Goal: Task Accomplishment & Management: Manage account settings

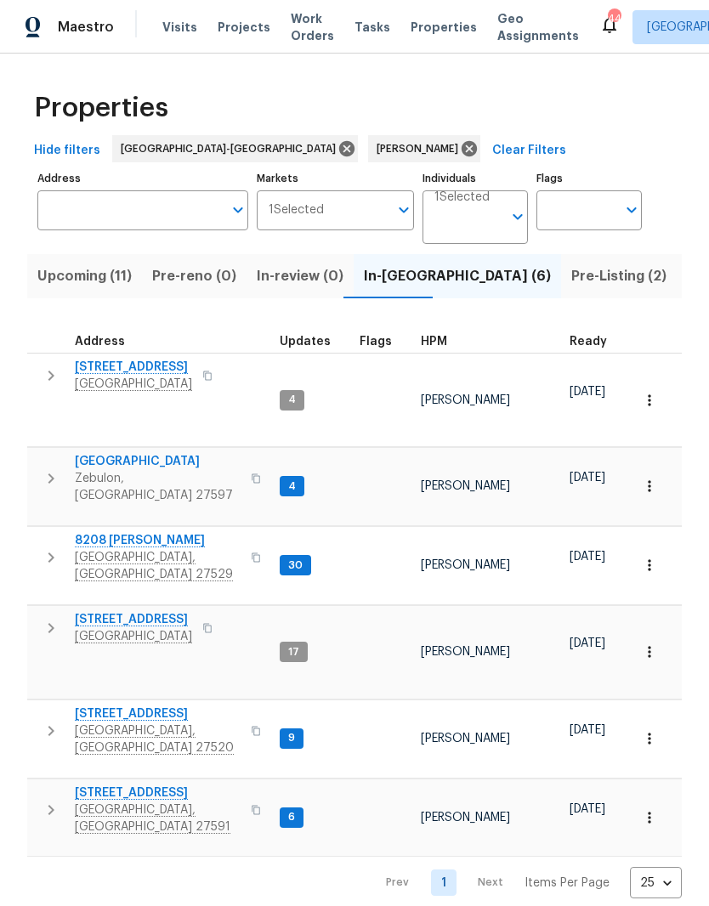
click at [571, 277] on span "Pre-Listing (2)" at bounding box center [618, 276] width 95 height 24
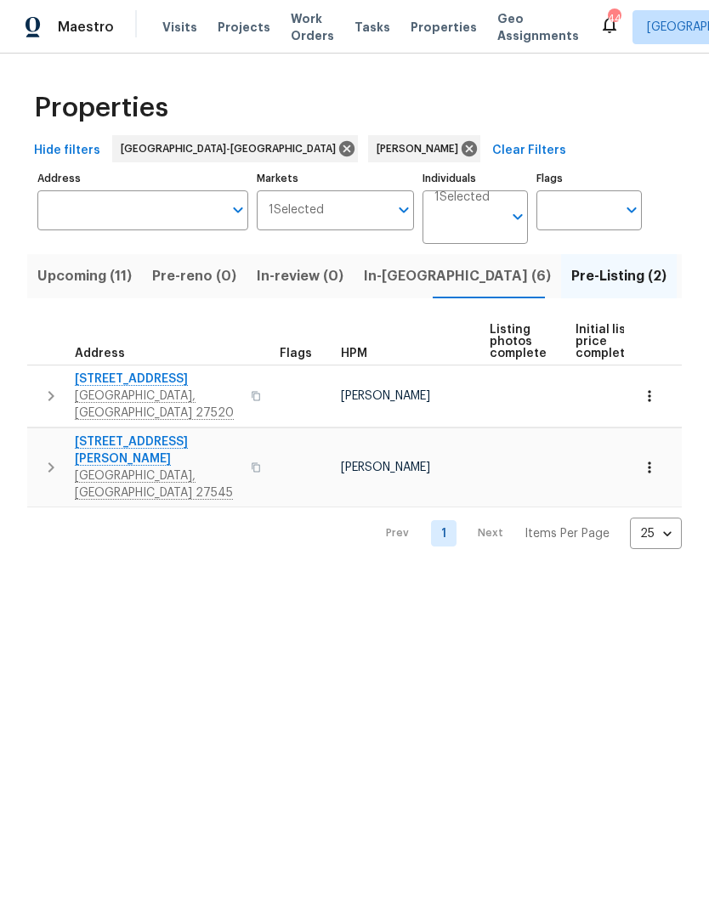
click at [144, 382] on span "1021 Thornwood Ct" at bounding box center [158, 379] width 166 height 17
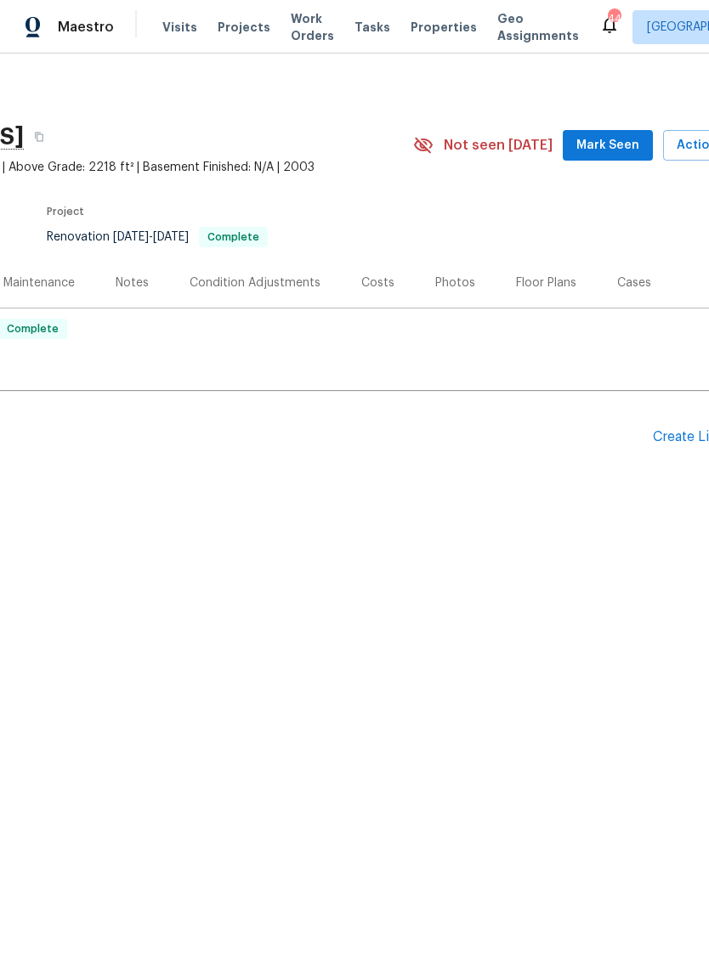
scroll to position [0, 209]
click at [614, 144] on span "Mark Seen" at bounding box center [601, 145] width 63 height 21
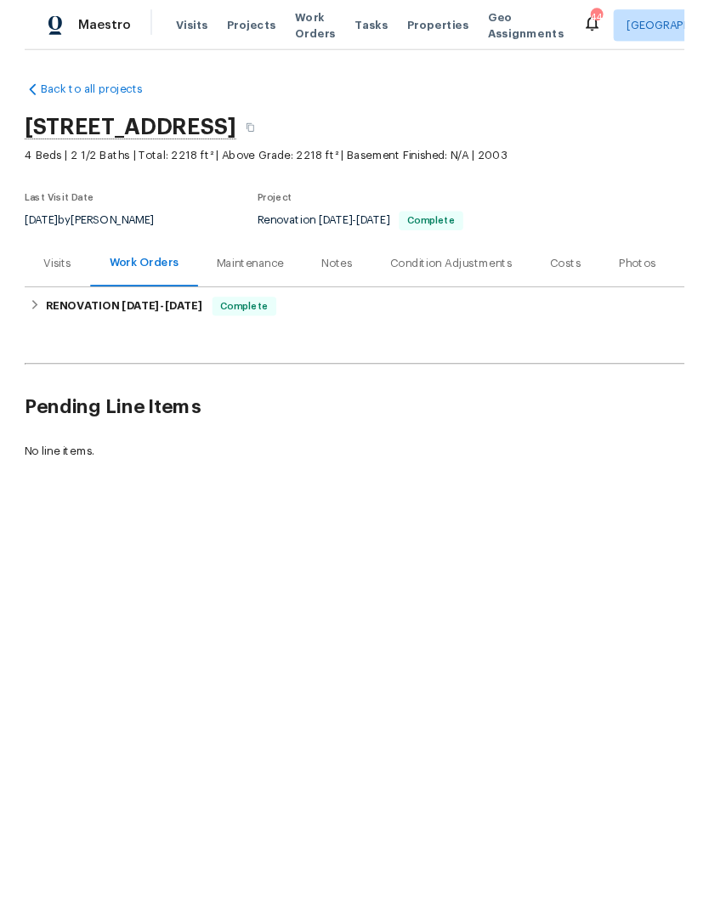
scroll to position [0, 0]
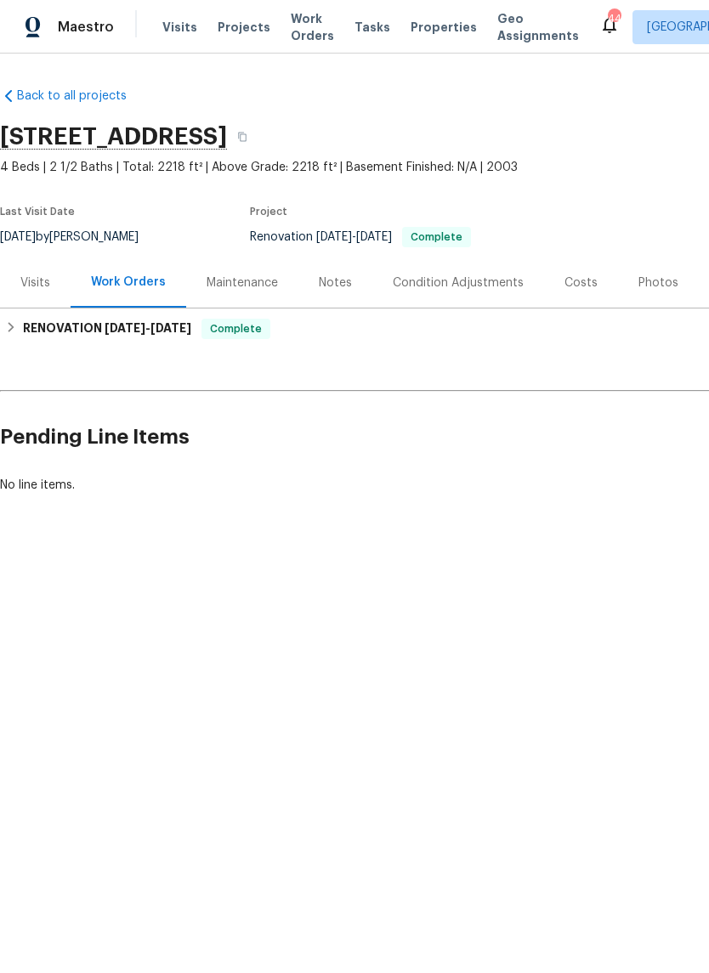
click at [328, 299] on div "Notes" at bounding box center [335, 282] width 74 height 50
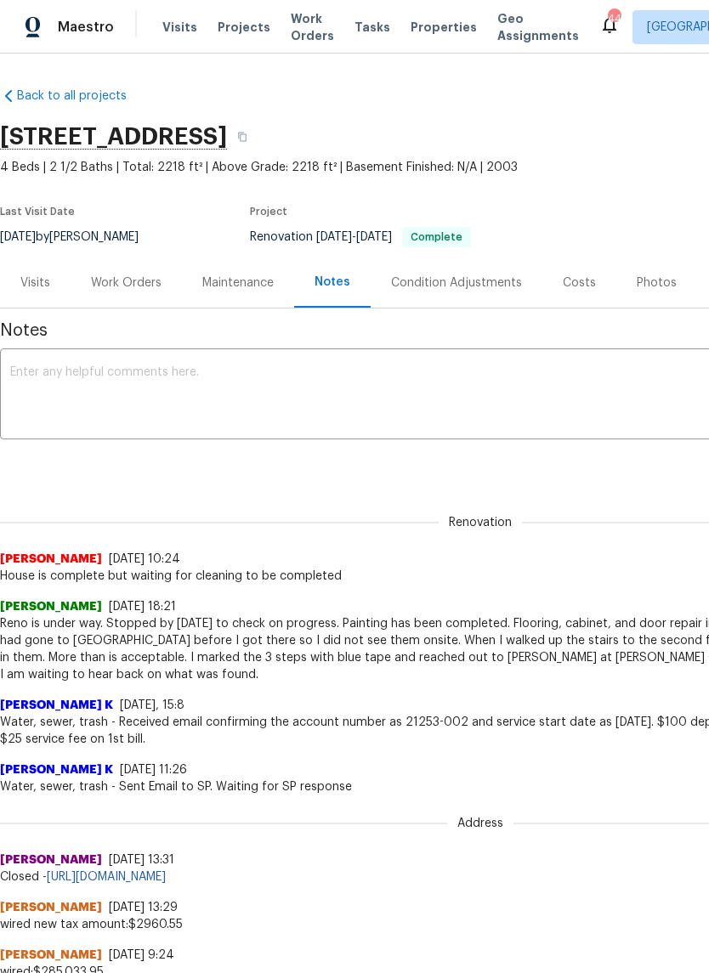
click at [571, 395] on textarea at bounding box center [480, 395] width 940 height 59
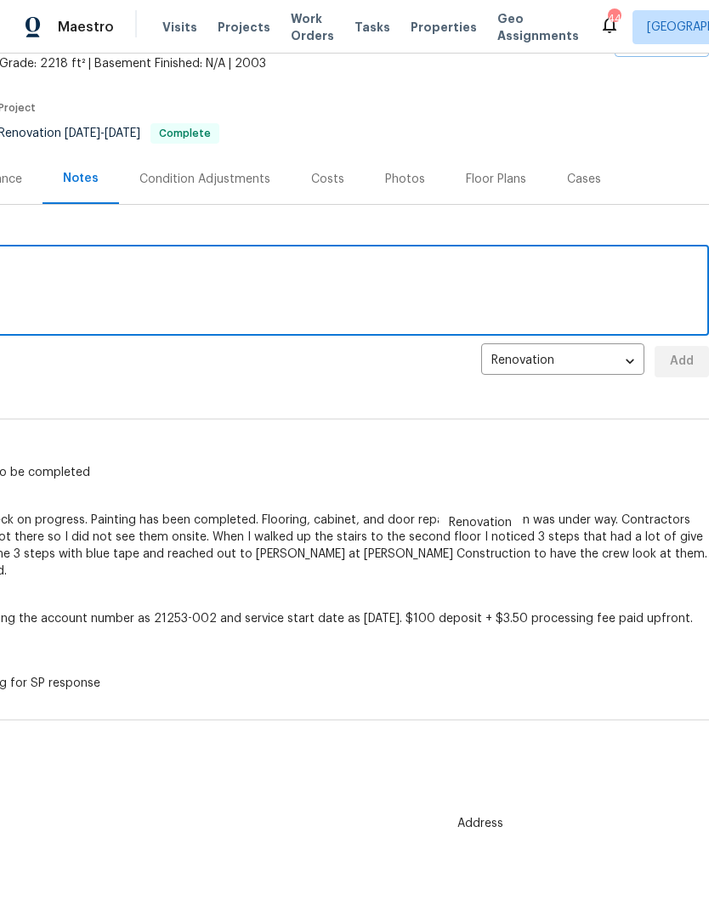
scroll to position [104, 252]
click at [574, 295] on textarea at bounding box center [229, 292] width 940 height 59
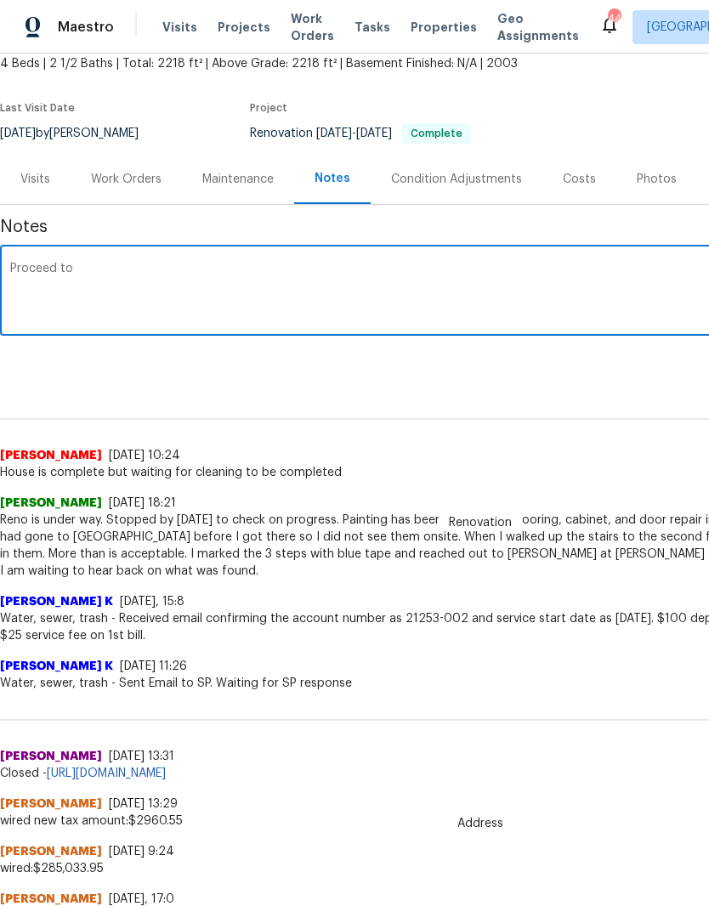
type textarea "Proceed"
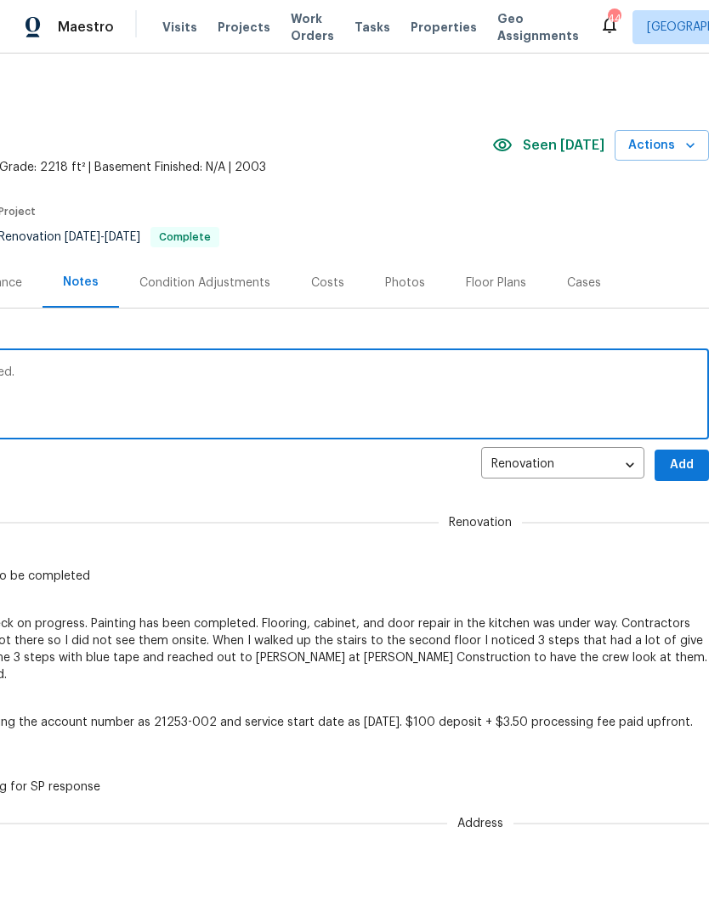
scroll to position [0, 252]
type textarea "Renovation and set up have been completed."
click at [688, 460] on span "Add" at bounding box center [681, 465] width 27 height 21
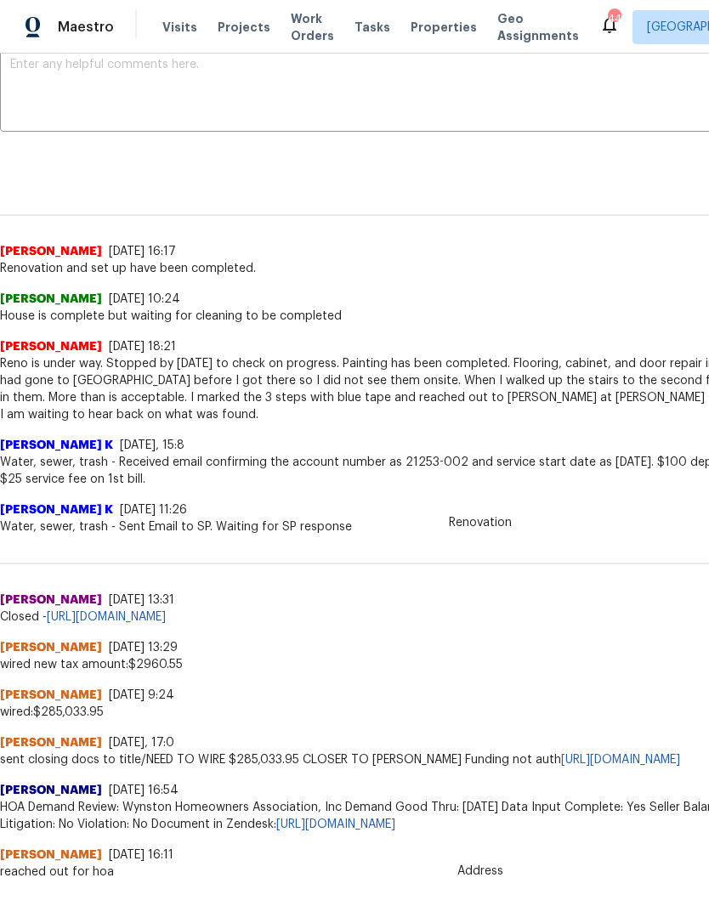
scroll to position [308, 0]
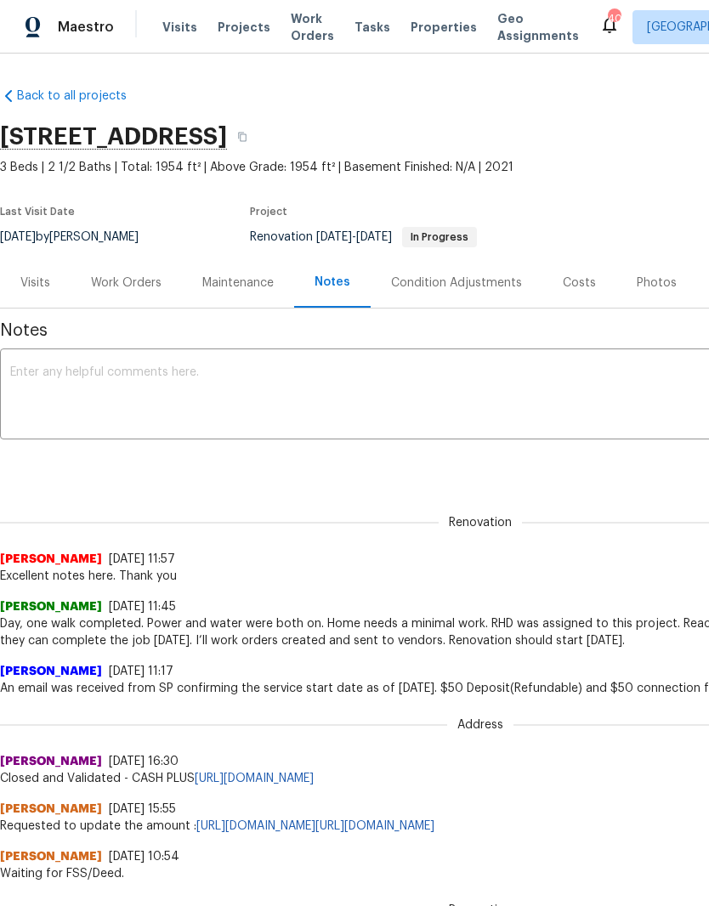
click at [133, 288] on div "Work Orders" at bounding box center [126, 282] width 71 height 17
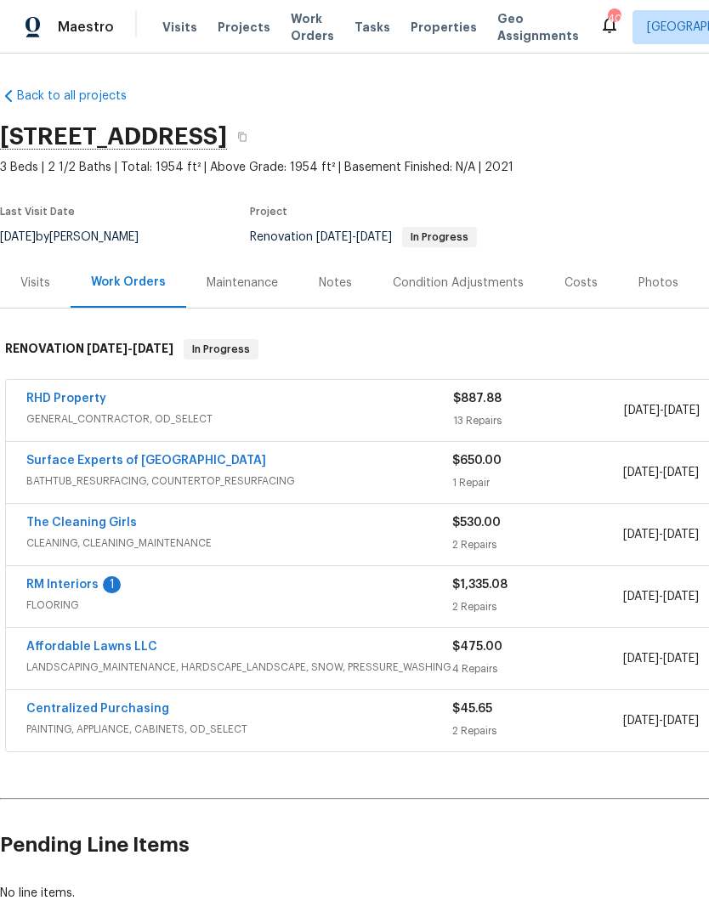
click at [54, 580] on link "RM Interiors" at bounding box center [62, 585] width 72 height 12
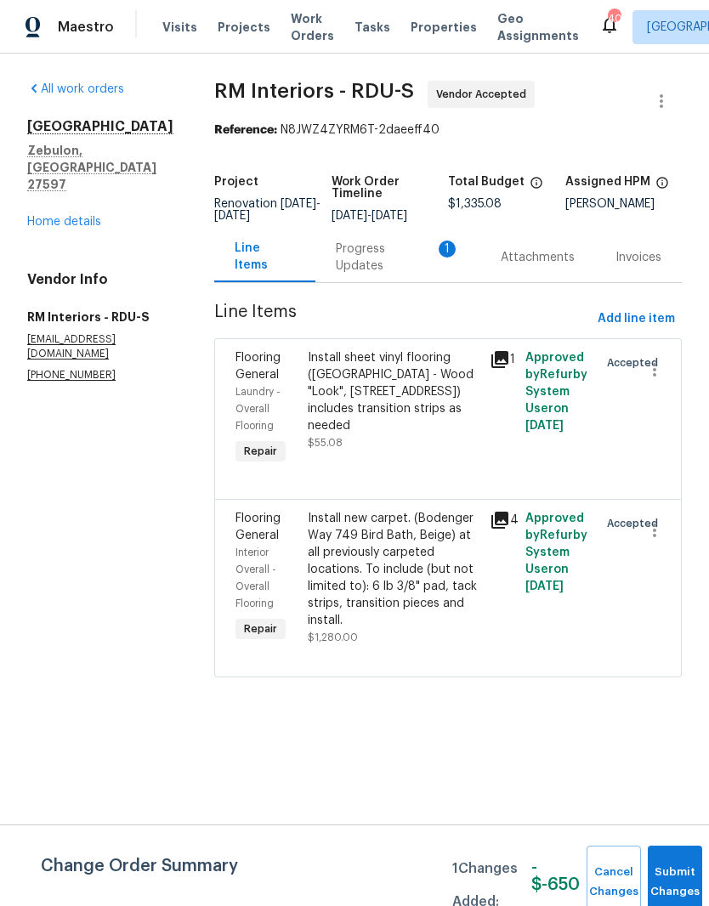
click at [387, 266] on div "Progress Updates 1" at bounding box center [398, 257] width 124 height 34
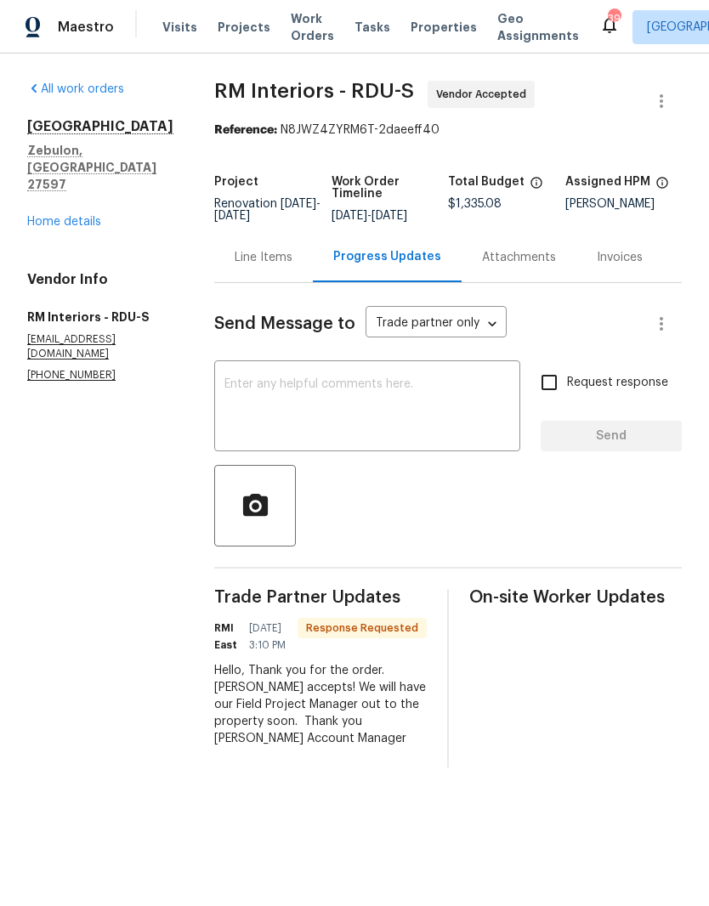
click at [42, 216] on link "Home details" at bounding box center [64, 222] width 74 height 12
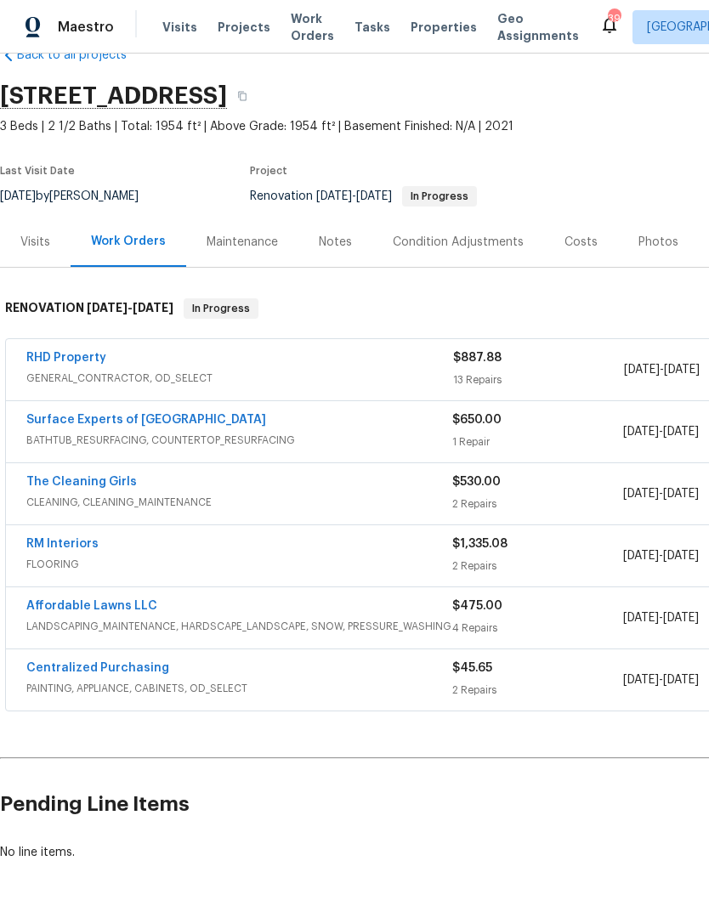
scroll to position [41, 0]
click at [60, 422] on link "Surface Experts of [GEOGRAPHIC_DATA]" at bounding box center [146, 420] width 240 height 12
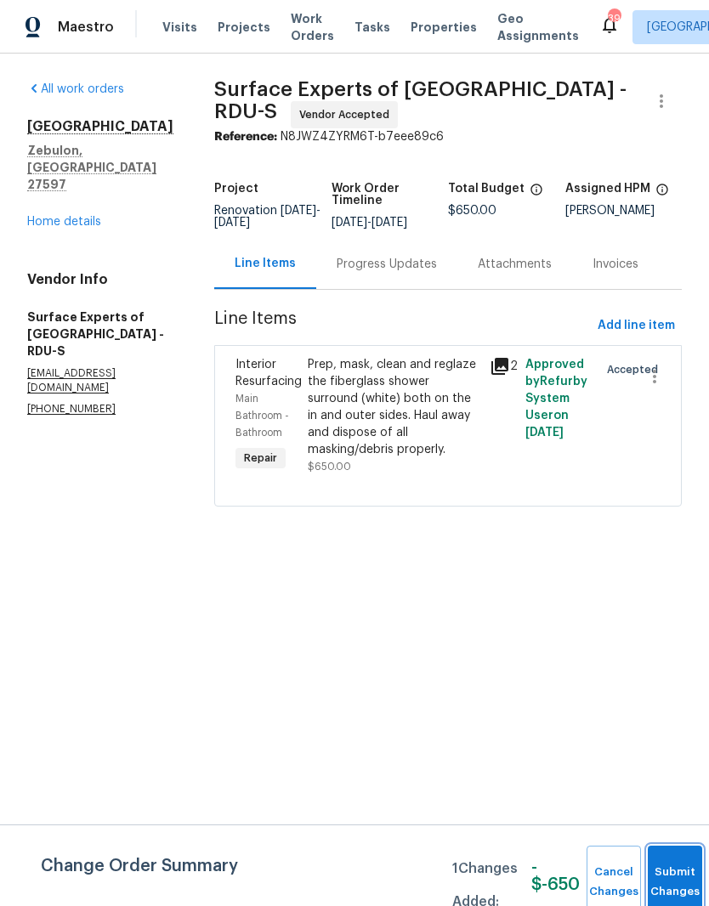
click at [671, 882] on span "Submit Changes" at bounding box center [674, 882] width 37 height 39
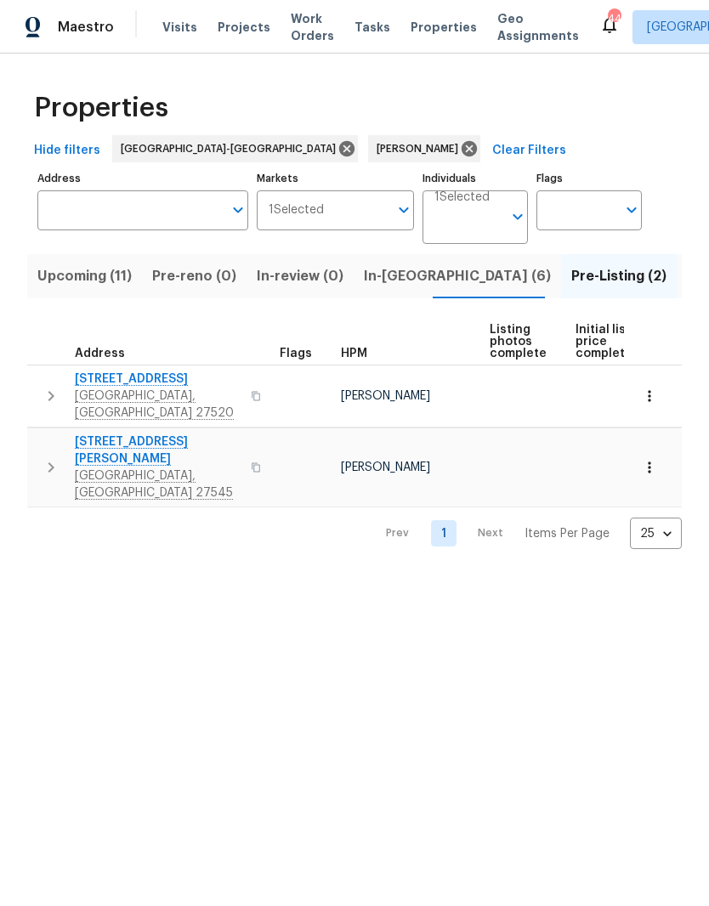
click at [84, 285] on span "Upcoming (11)" at bounding box center [84, 276] width 94 height 24
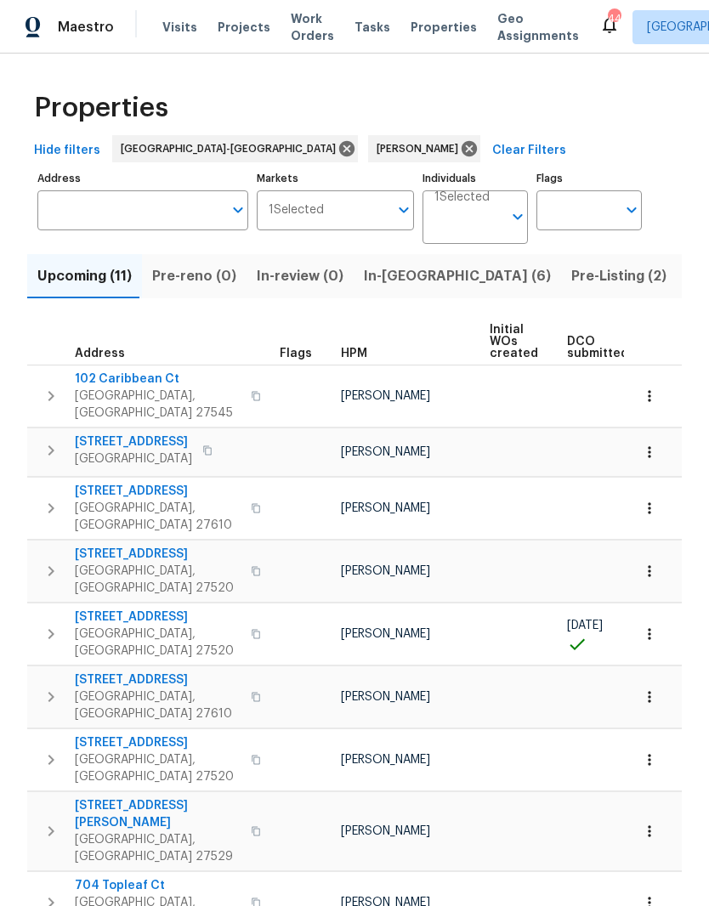
click at [405, 290] on button "In-reno (6)" at bounding box center [457, 276] width 207 height 44
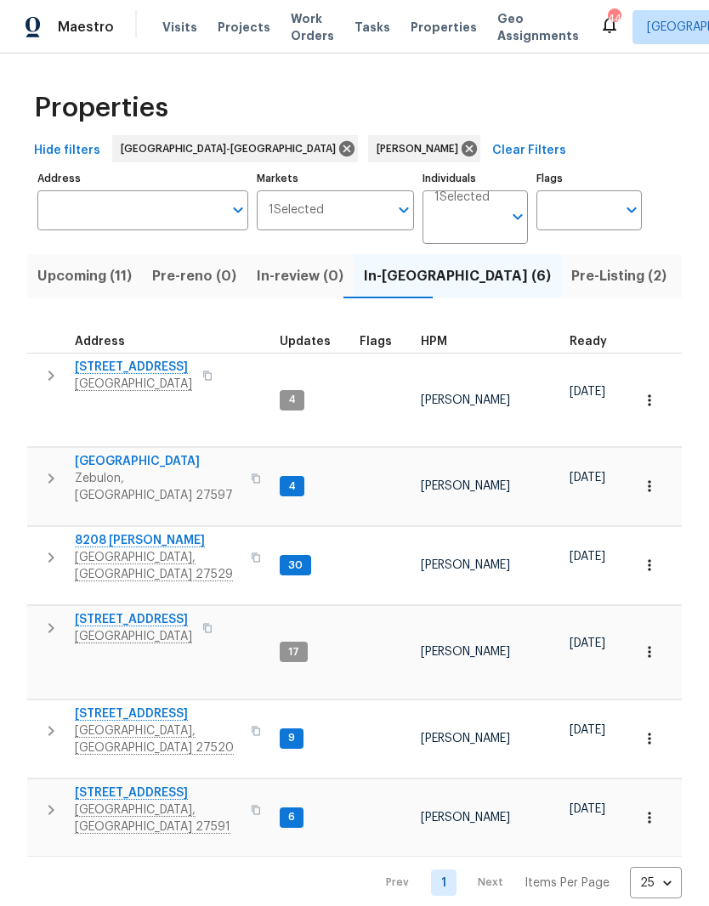
click at [110, 628] on span "Clayton, NC 27527" at bounding box center [133, 636] width 117 height 17
click at [648, 643] on icon "button" at bounding box center [649, 651] width 17 height 17
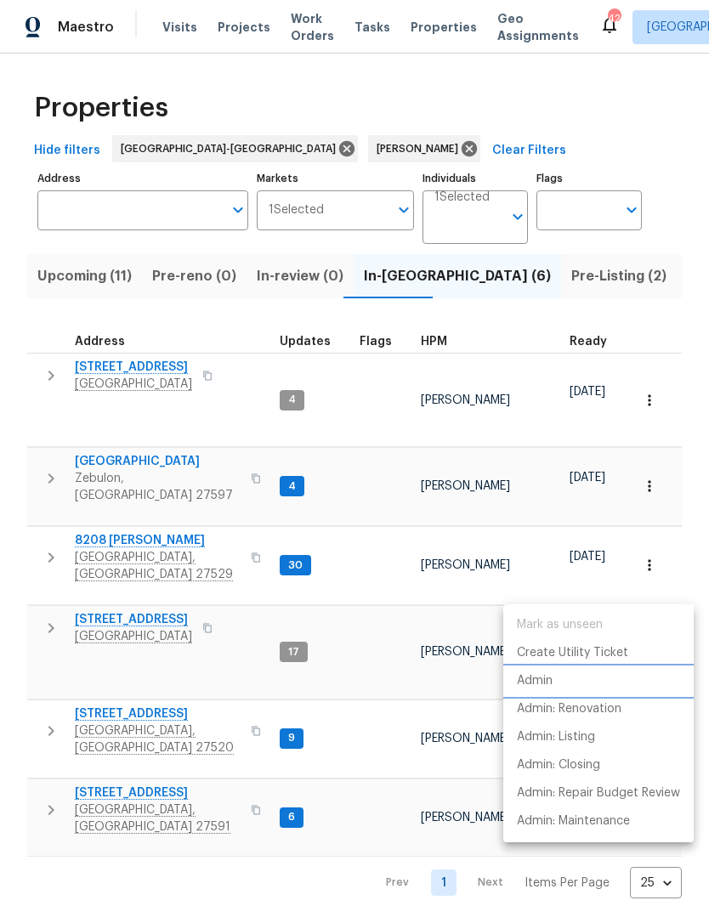
click at [589, 682] on li "Admin" at bounding box center [598, 681] width 190 height 28
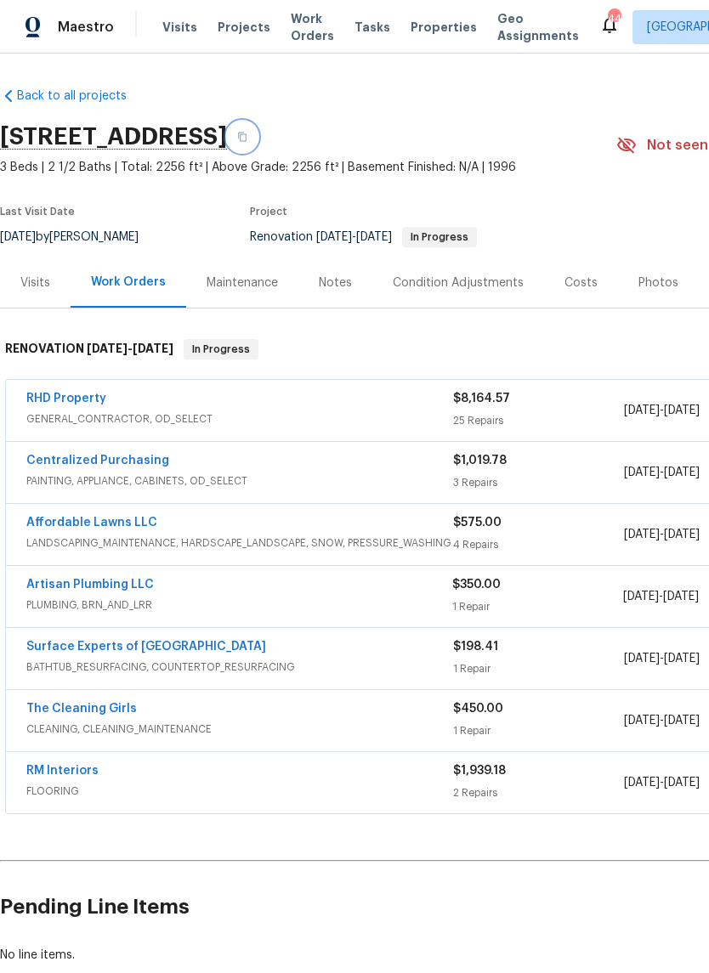
click at [246, 134] on icon "button" at bounding box center [242, 137] width 8 height 9
